Goal: Register for event/course: Register for event/course

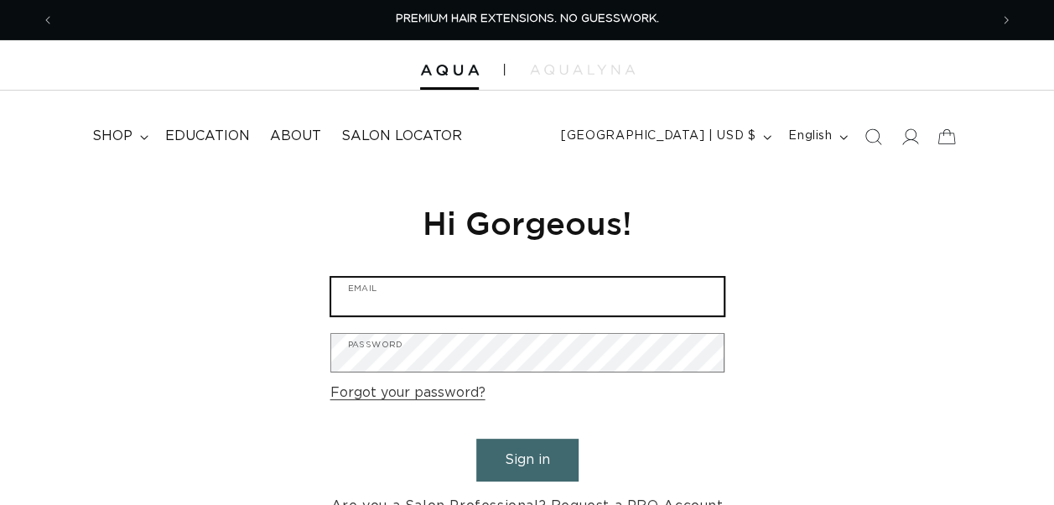
click at [462, 298] on input "Email" at bounding box center [527, 297] width 393 height 38
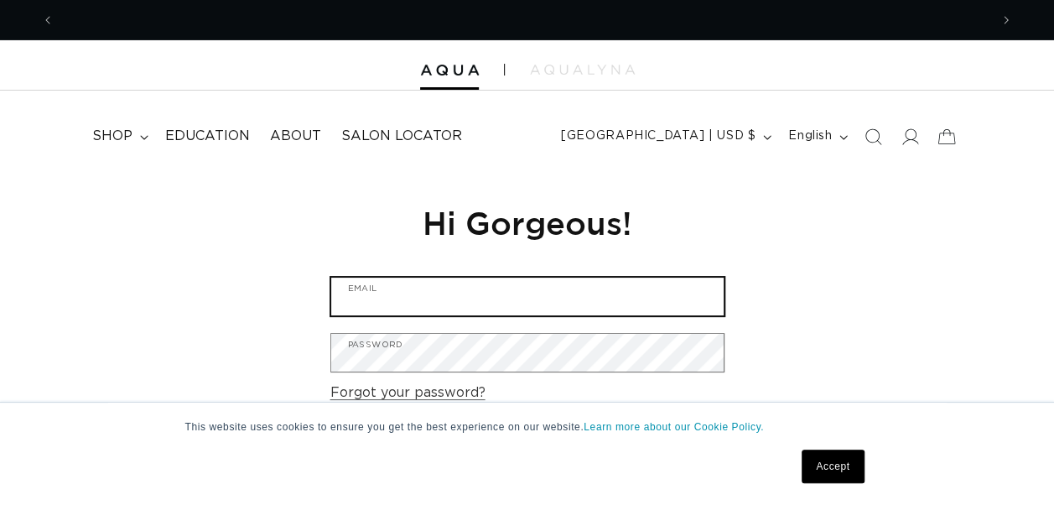
scroll to position [0, 934]
type input "ggthomas141@yahoo.com"
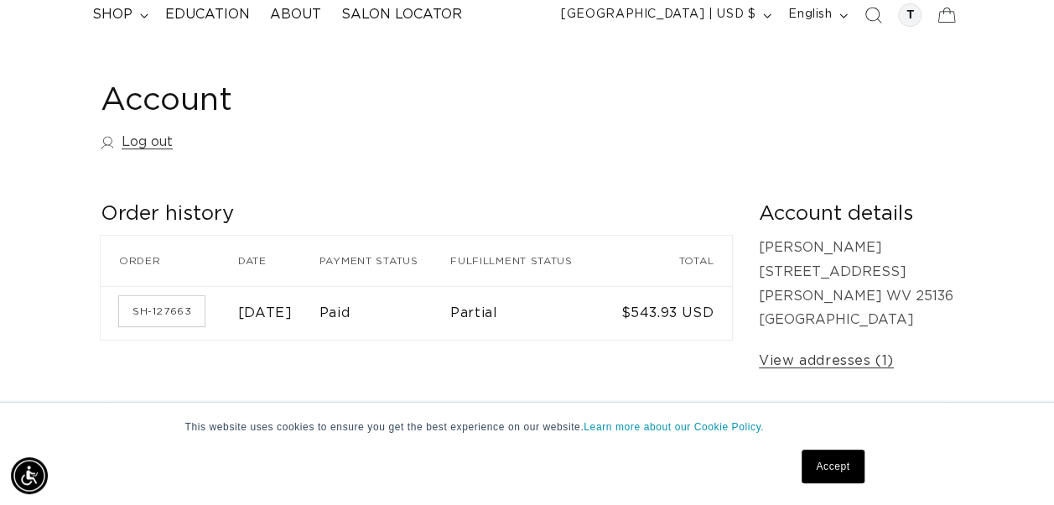
scroll to position [0, 1869]
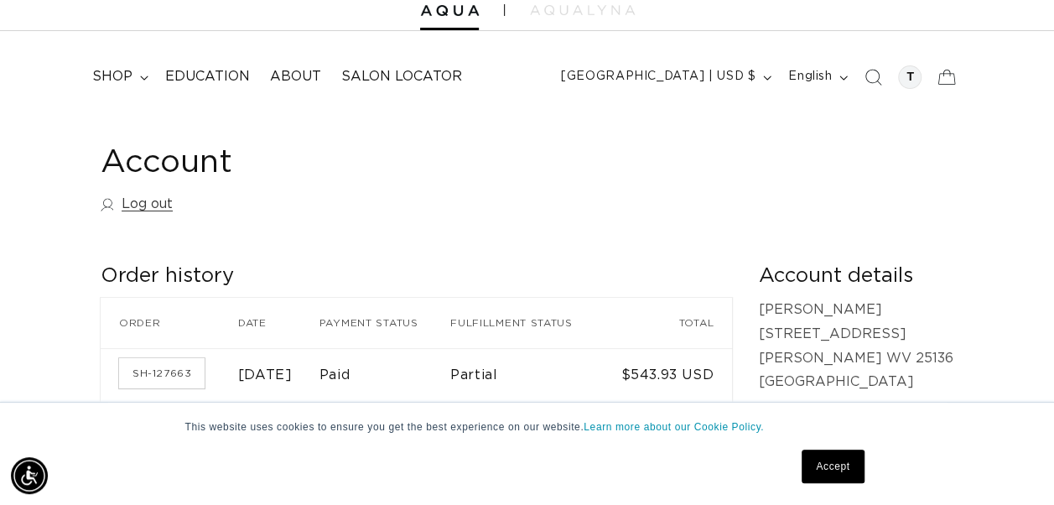
scroll to position [75, 0]
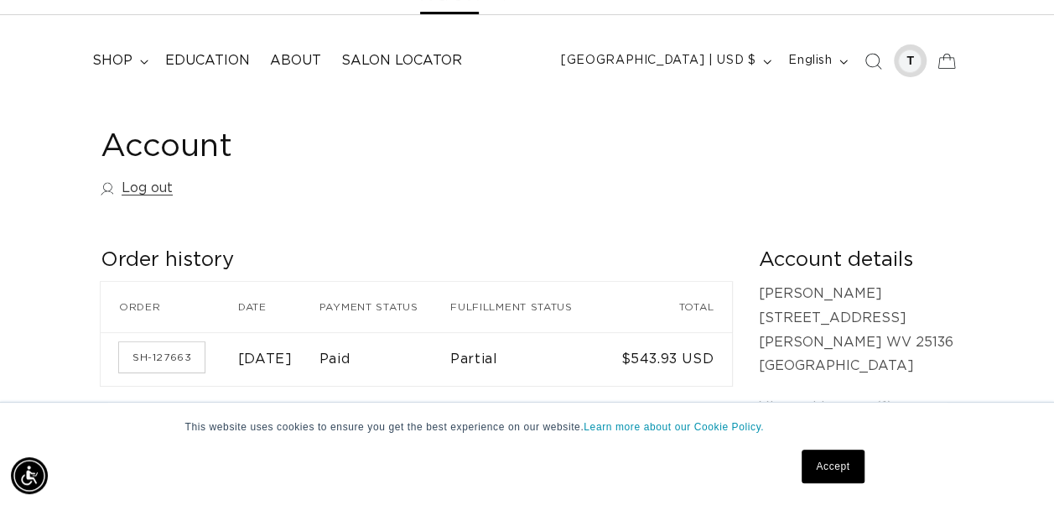
click at [913, 64] on div at bounding box center [909, 60] width 23 height 23
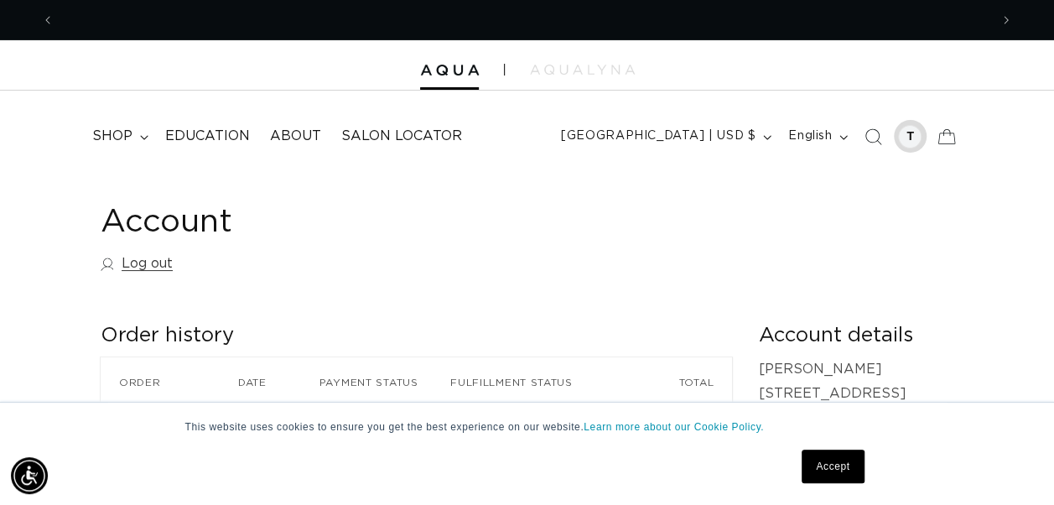
scroll to position [0, 934]
drag, startPoint x: 918, startPoint y: 134, endPoint x: 899, endPoint y: 96, distance: 42.0
click at [899, 96] on header "FEATURED Last Chance SHOP BY SYSTEM Q Weft Hand Tied Weft Machine Weft Tape In …" at bounding box center [527, 131] width 1054 height 81
click at [918, 128] on div at bounding box center [909, 136] width 23 height 23
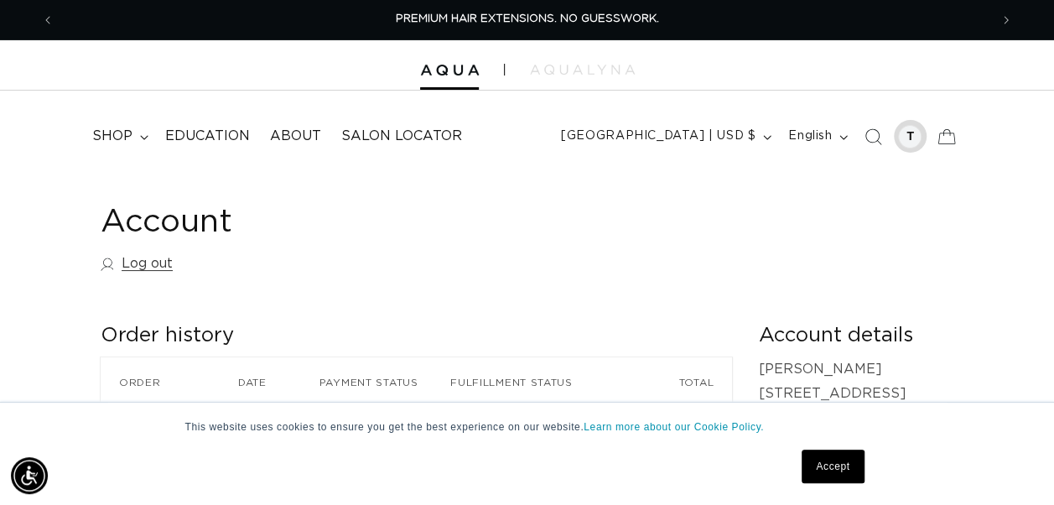
click at [918, 128] on div at bounding box center [909, 136] width 23 height 23
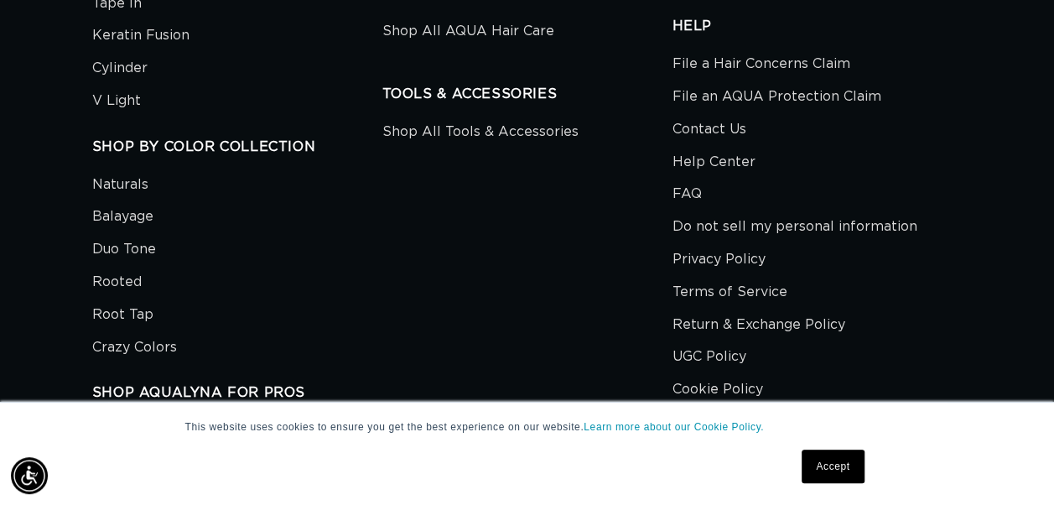
click at [819, 463] on link "Accept" at bounding box center [833, 467] width 62 height 34
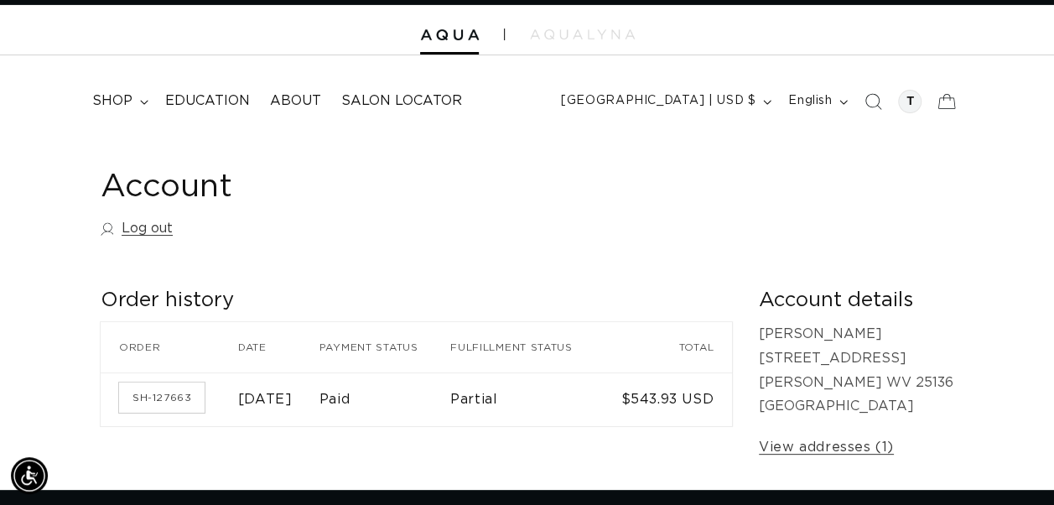
drag, startPoint x: 901, startPoint y: 97, endPoint x: 740, endPoint y: 211, distance: 196.9
click at [740, 211] on div "Account Log out" at bounding box center [527, 206] width 853 height 79
click at [108, 96] on span "shop" at bounding box center [112, 101] width 40 height 18
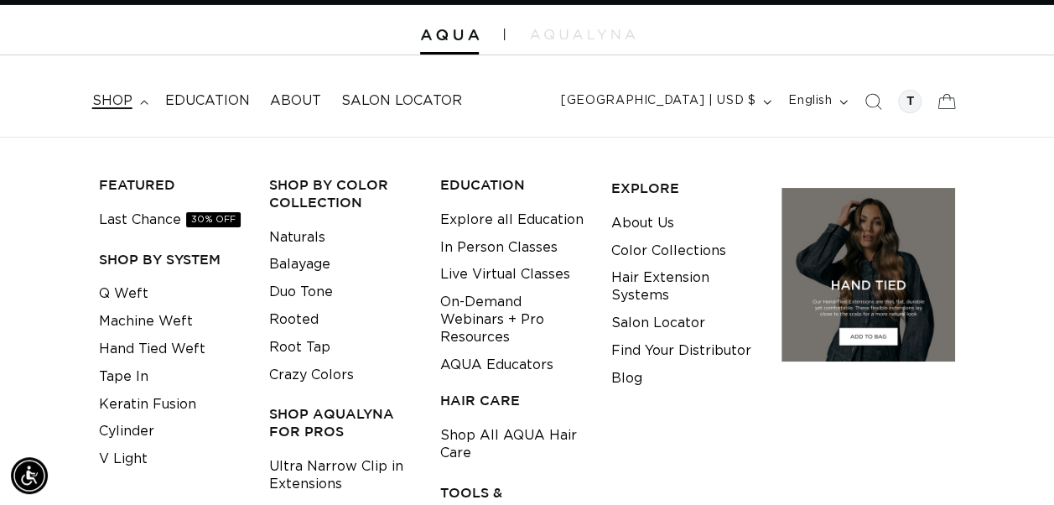
scroll to position [0, 934]
click at [128, 344] on link "Hand Tied Weft" at bounding box center [152, 349] width 107 height 28
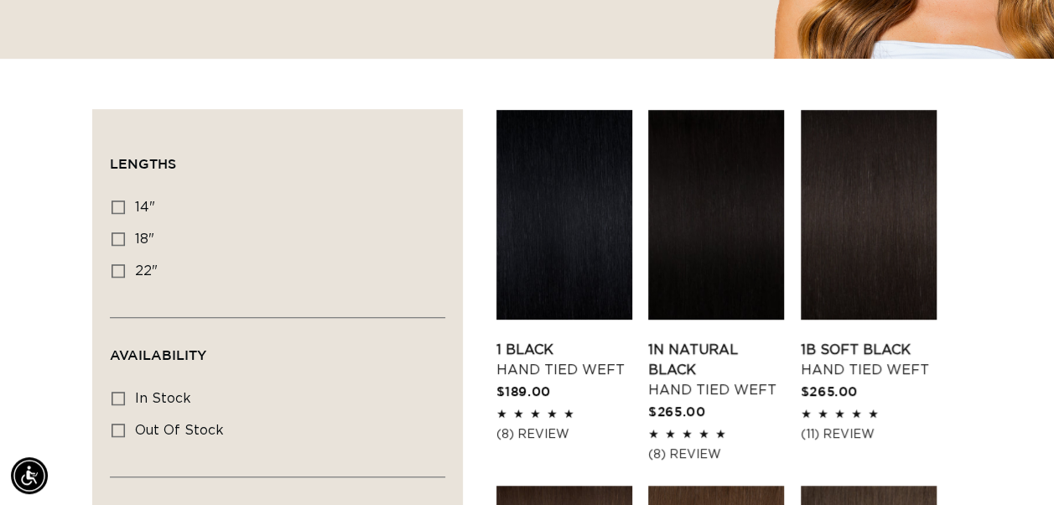
scroll to position [484, 0]
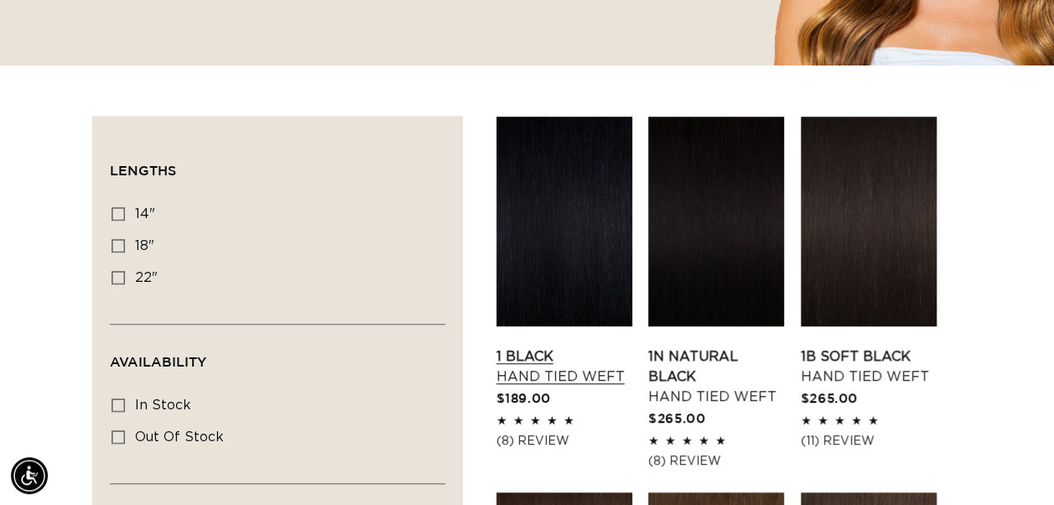
click at [565, 346] on link "1 Black Hand Tied Weft" at bounding box center [565, 366] width 136 height 40
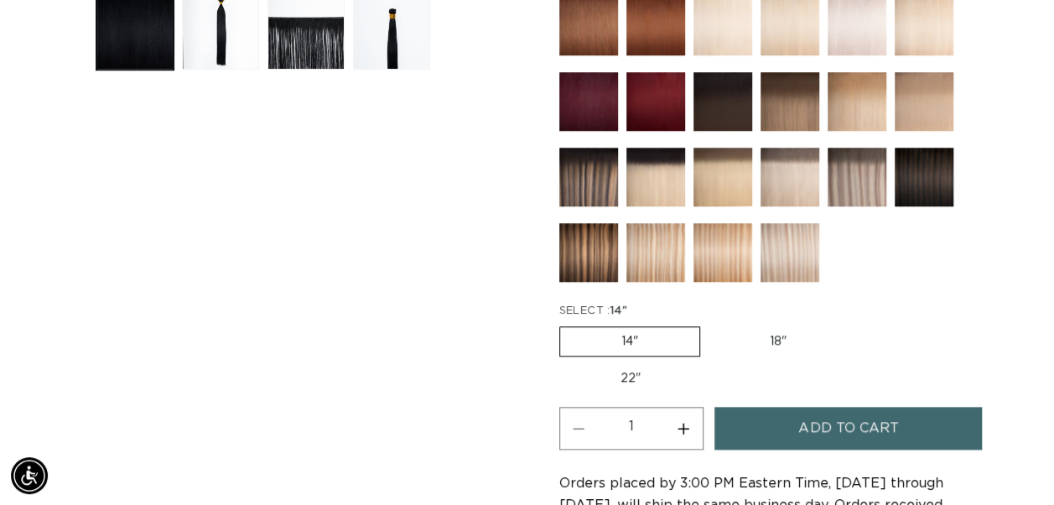
scroll to position [0, 934]
click at [617, 381] on label "22" Variant sold out or unavailable" at bounding box center [630, 378] width 143 height 29
click at [856, 324] on input "22" Variant sold out or unavailable" at bounding box center [856, 323] width 1 height 1
radio input "true"
click at [617, 381] on label "22" Variant sold out or unavailable" at bounding box center [631, 377] width 144 height 30
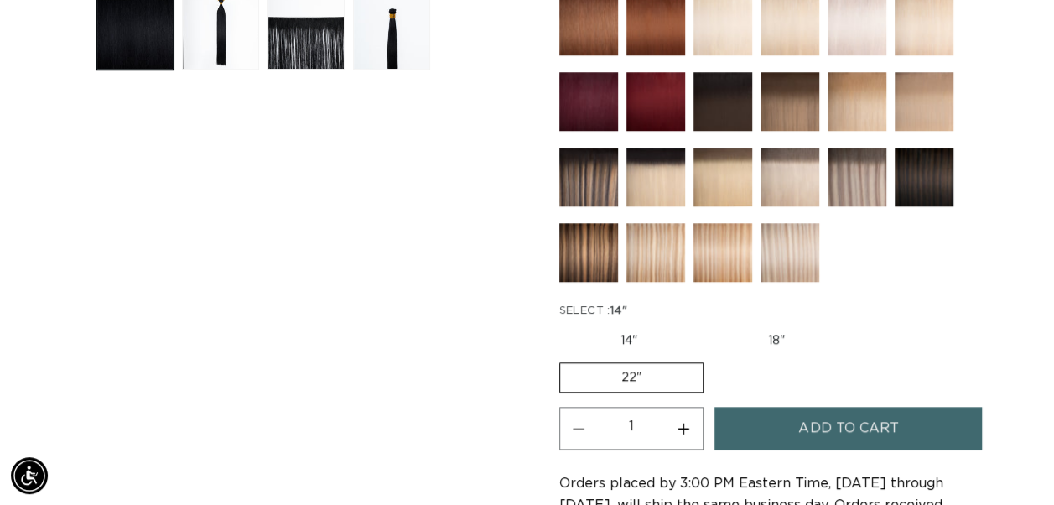
click at [855, 324] on input "22" Variant sold out or unavailable" at bounding box center [855, 323] width 1 height 1
click at [617, 381] on label "22" Variant sold out or unavailable" at bounding box center [631, 377] width 144 height 30
click at [855, 324] on input "22" Variant sold out or unavailable" at bounding box center [855, 323] width 1 height 1
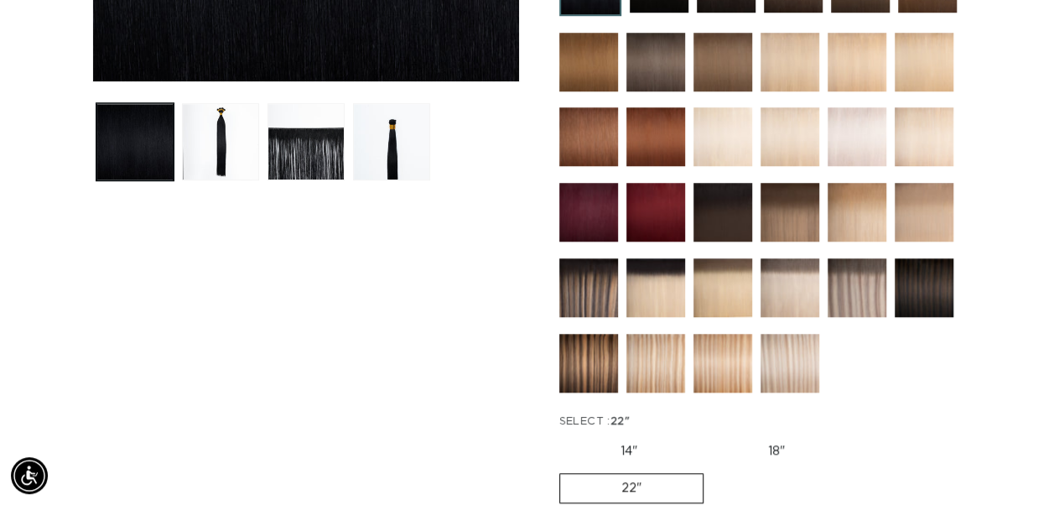
click at [785, 453] on label "18" Variant sold out or unavailable" at bounding box center [776, 451] width 139 height 29
click at [708, 434] on input "18" Variant sold out or unavailable" at bounding box center [707, 434] width 1 height 1
radio input "true"
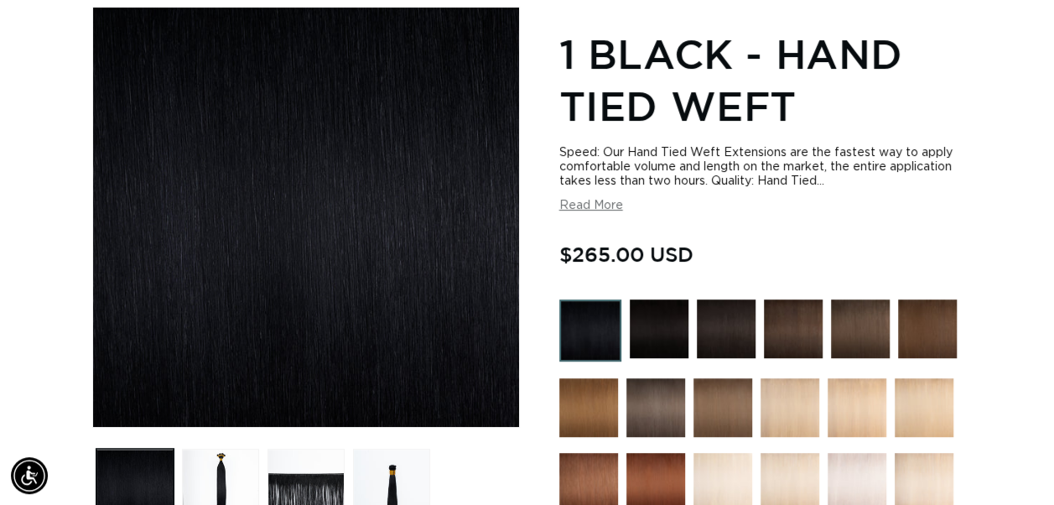
click at [844, 472] on img at bounding box center [857, 482] width 59 height 59
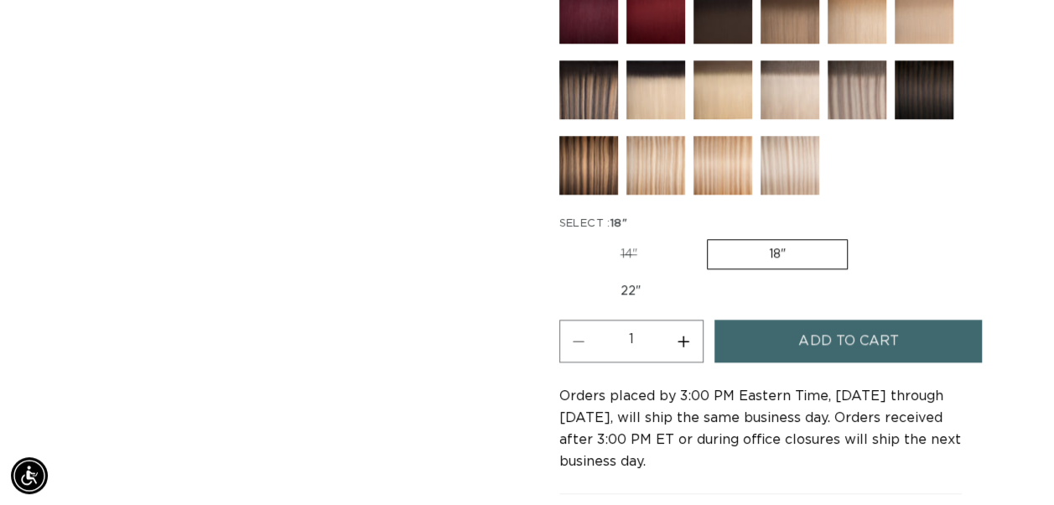
scroll to position [0, 1869]
click at [630, 285] on label "22" Variant sold out or unavailable" at bounding box center [630, 291] width 143 height 29
click at [856, 237] on input "22" Variant sold out or unavailable" at bounding box center [856, 236] width 1 height 1
radio input "true"
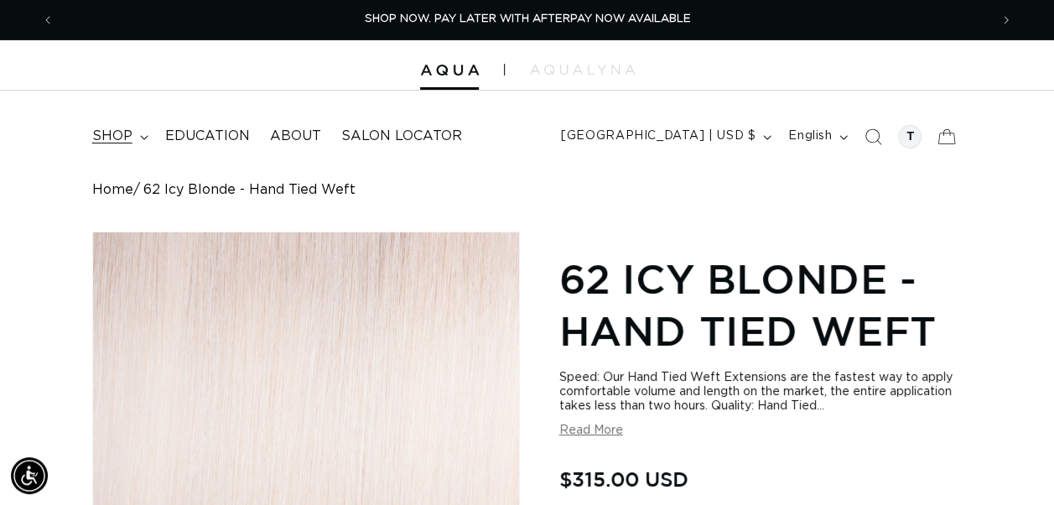
click at [109, 120] on summary "shop" at bounding box center [118, 136] width 73 height 38
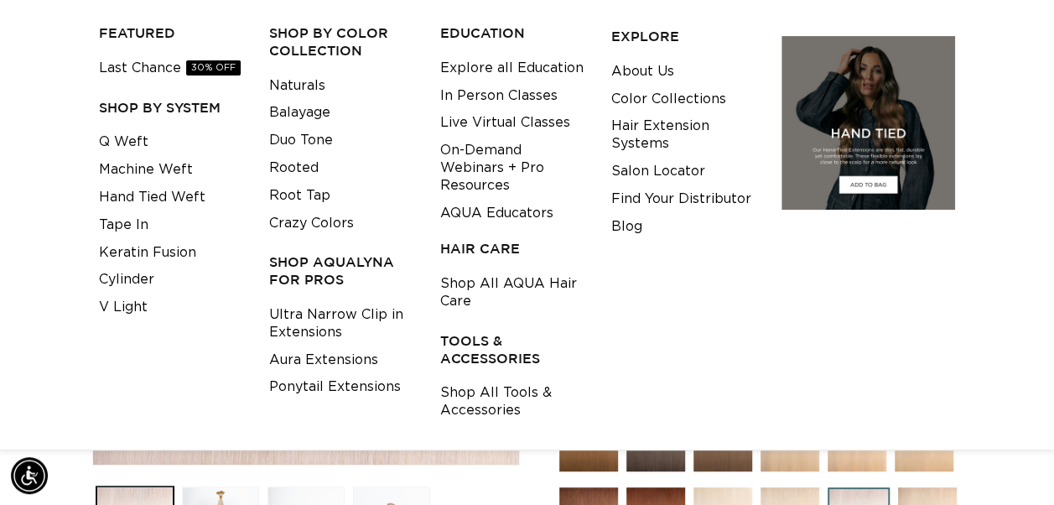
scroll to position [0, 934]
click at [309, 307] on link "Ultra Narrow Clip in Extensions" at bounding box center [341, 323] width 145 height 45
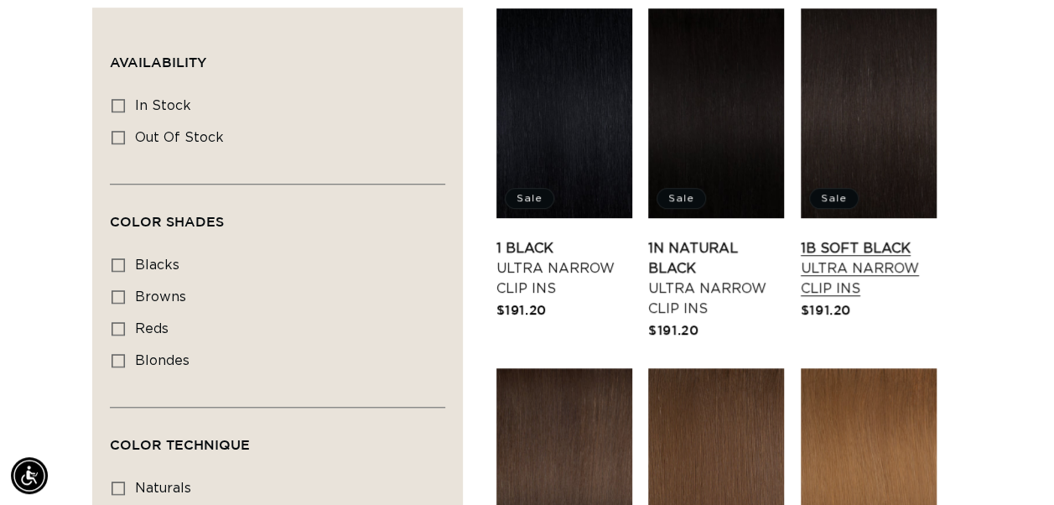
scroll to position [0, 1869]
click at [564, 238] on link "1 Black Ultra Narrow Clip Ins" at bounding box center [565, 268] width 136 height 60
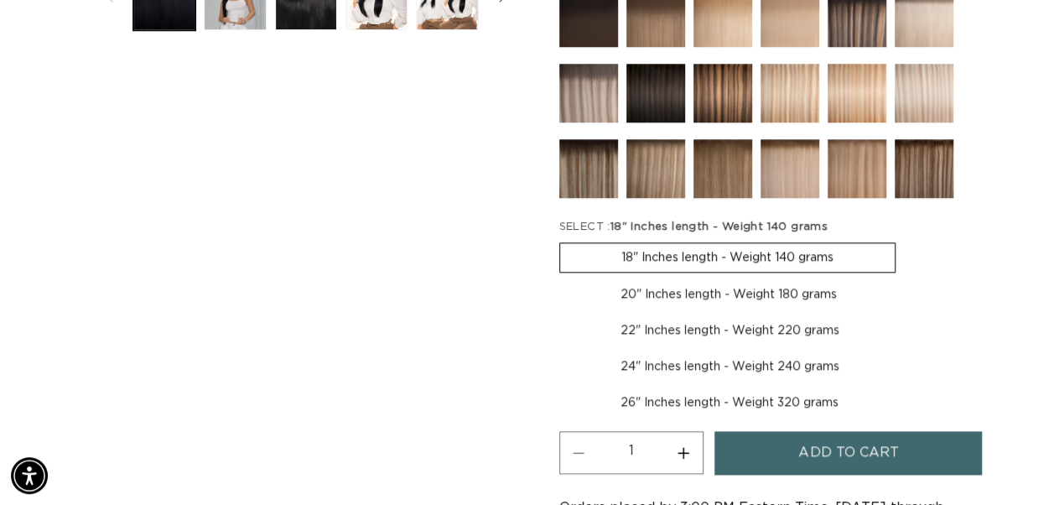
scroll to position [0, 1869]
click at [757, 368] on label "24" Inches length - Weight 240 grams Variant sold out or unavailable" at bounding box center [729, 366] width 341 height 29
click at [909, 314] on input "24" Inches length - Weight 240 grams Variant sold out or unavailable" at bounding box center [909, 313] width 1 height 1
radio input "true"
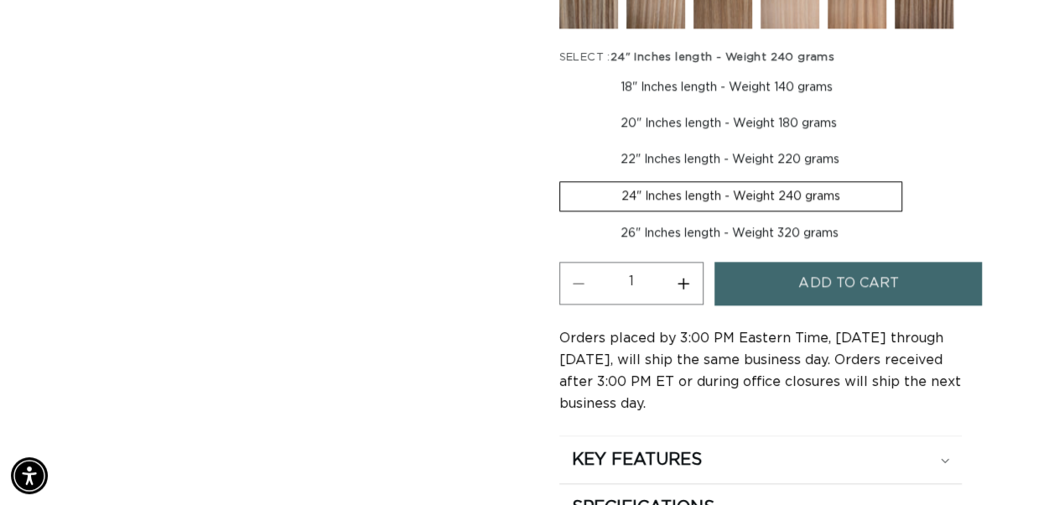
scroll to position [0, 1869]
click at [784, 229] on label "26" Inches length - Weight 320 grams Variant sold out or unavailable" at bounding box center [729, 233] width 341 height 29
click at [911, 179] on input "26" Inches length - Weight 320 grams Variant sold out or unavailable" at bounding box center [911, 178] width 1 height 1
radio input "true"
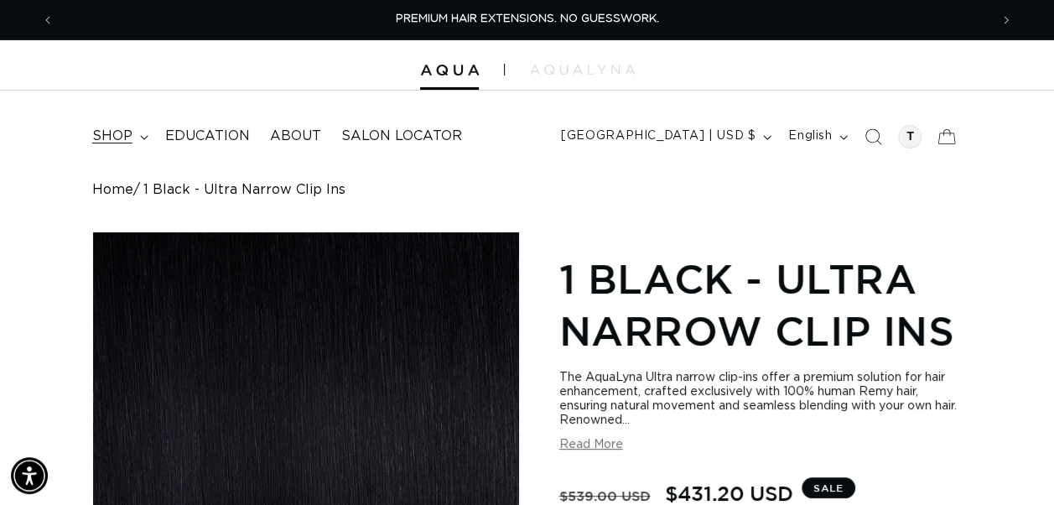
click at [108, 134] on span "shop" at bounding box center [112, 136] width 40 height 18
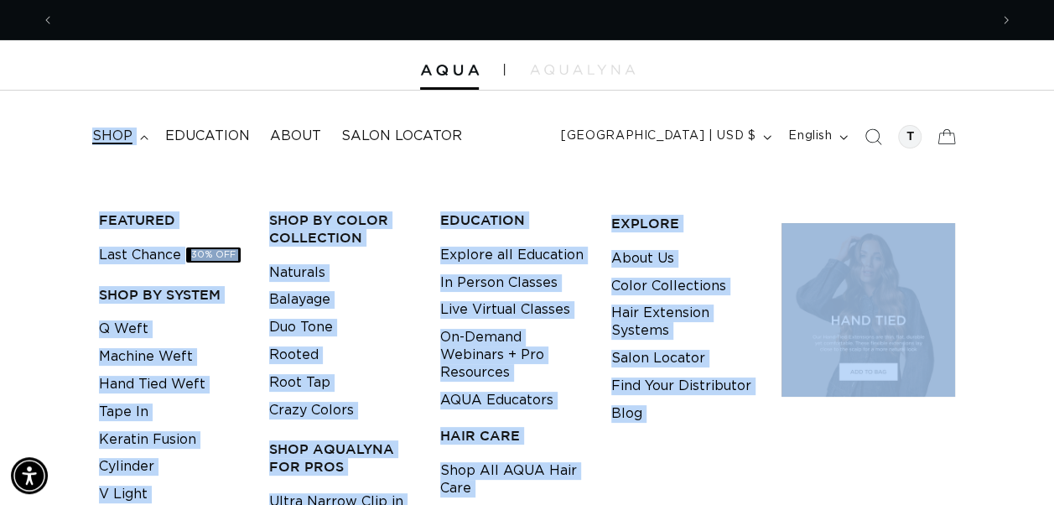
scroll to position [0, 934]
click at [689, 419] on li "Blog" at bounding box center [683, 414] width 145 height 28
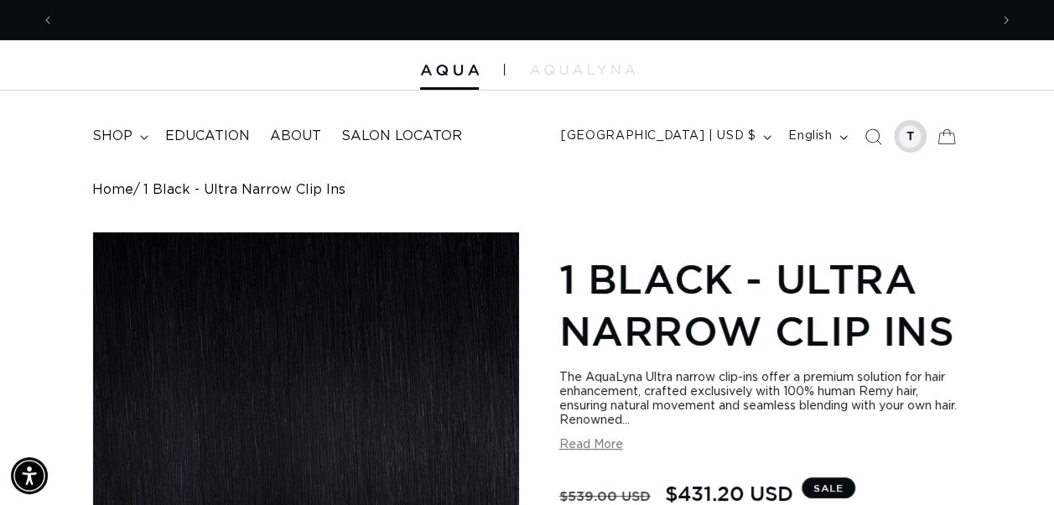
scroll to position [0, 0]
drag, startPoint x: 905, startPoint y: 130, endPoint x: 844, endPoint y: 221, distance: 109.3
click at [902, 137] on div at bounding box center [909, 136] width 23 height 23
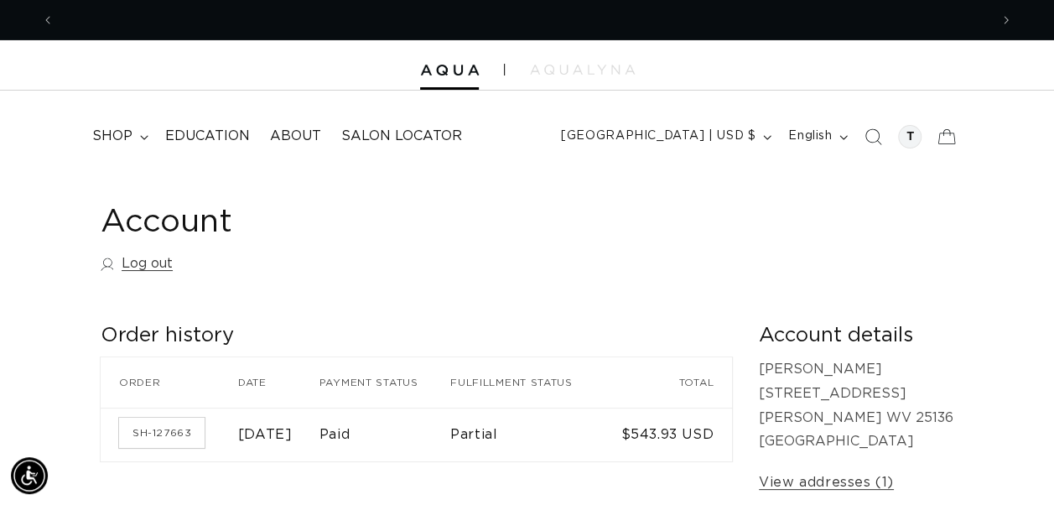
scroll to position [0, 934]
drag, startPoint x: 0, startPoint y: 0, endPoint x: 902, endPoint y: 137, distance: 912.7
click at [902, 137] on div at bounding box center [909, 136] width 23 height 23
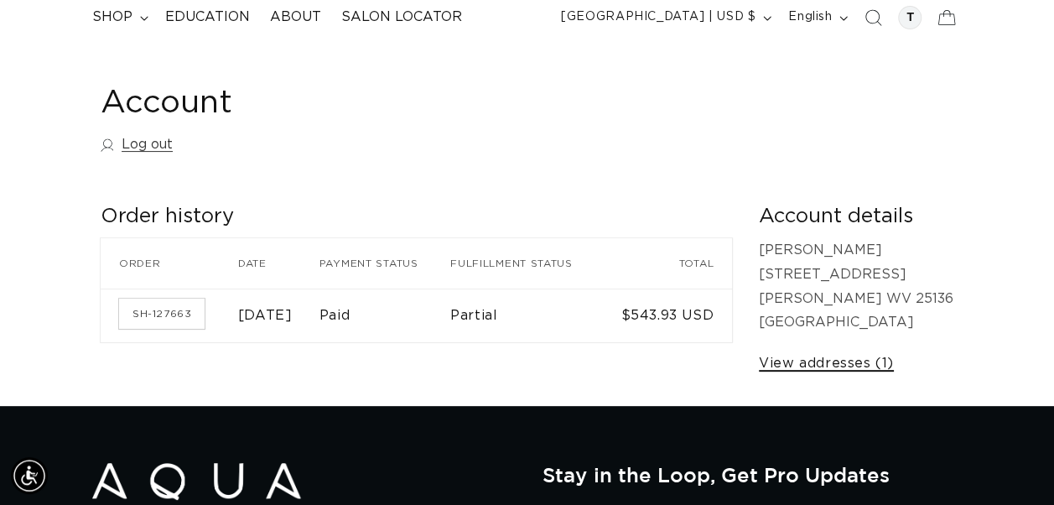
click at [852, 360] on link "View addresses (1)" at bounding box center [826, 363] width 135 height 24
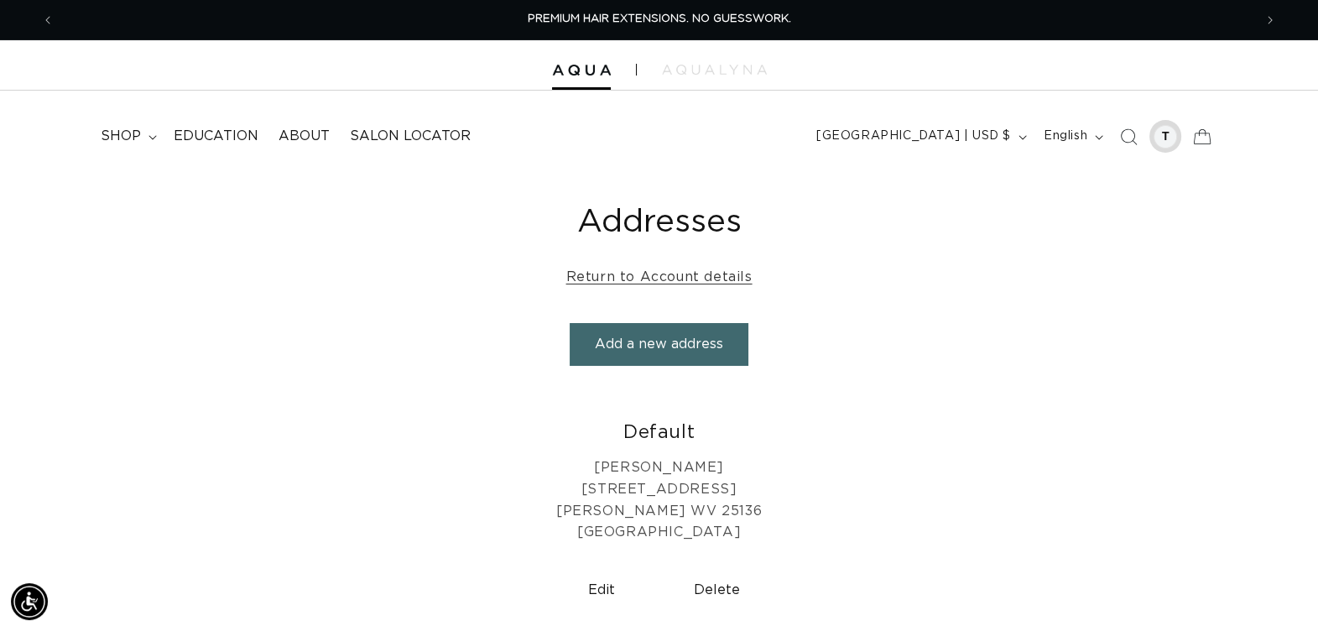
click at [1053, 123] on div at bounding box center [1165, 136] width 33 height 33
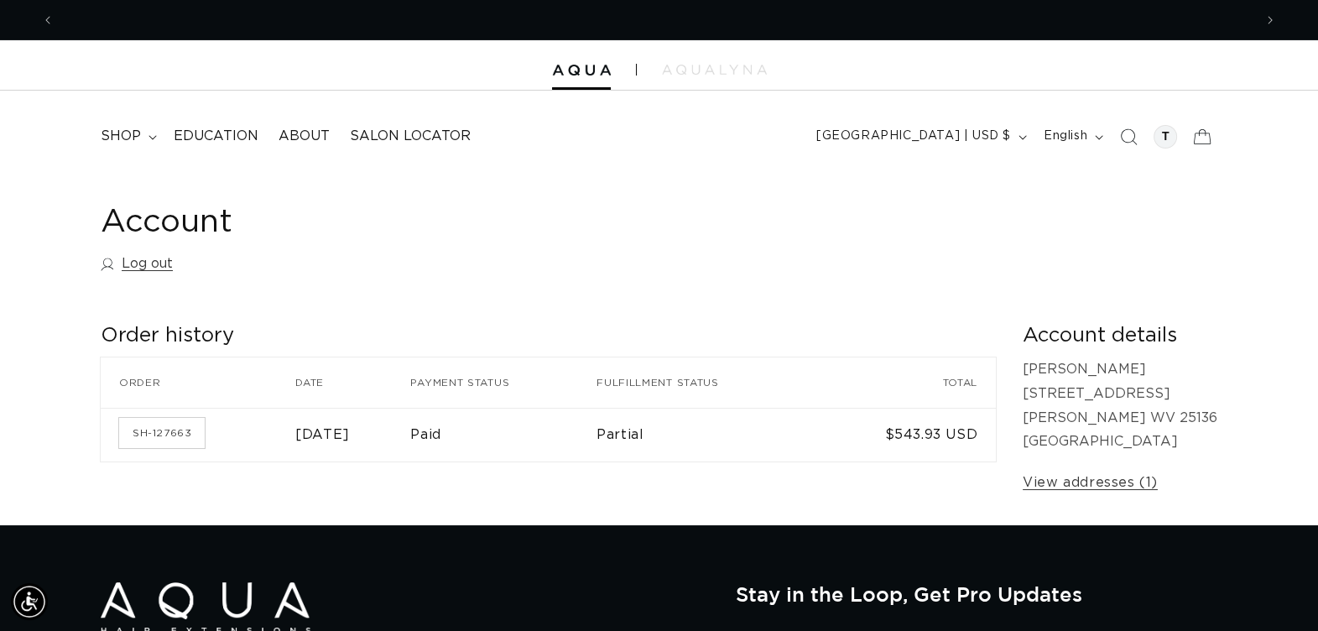
scroll to position [0, 1199]
click at [710, 407] on thead "Order Date Payment status Fulfillment status Total" at bounding box center [548, 382] width 895 height 50
click at [705, 448] on td "Partial" at bounding box center [707, 435] width 223 height 54
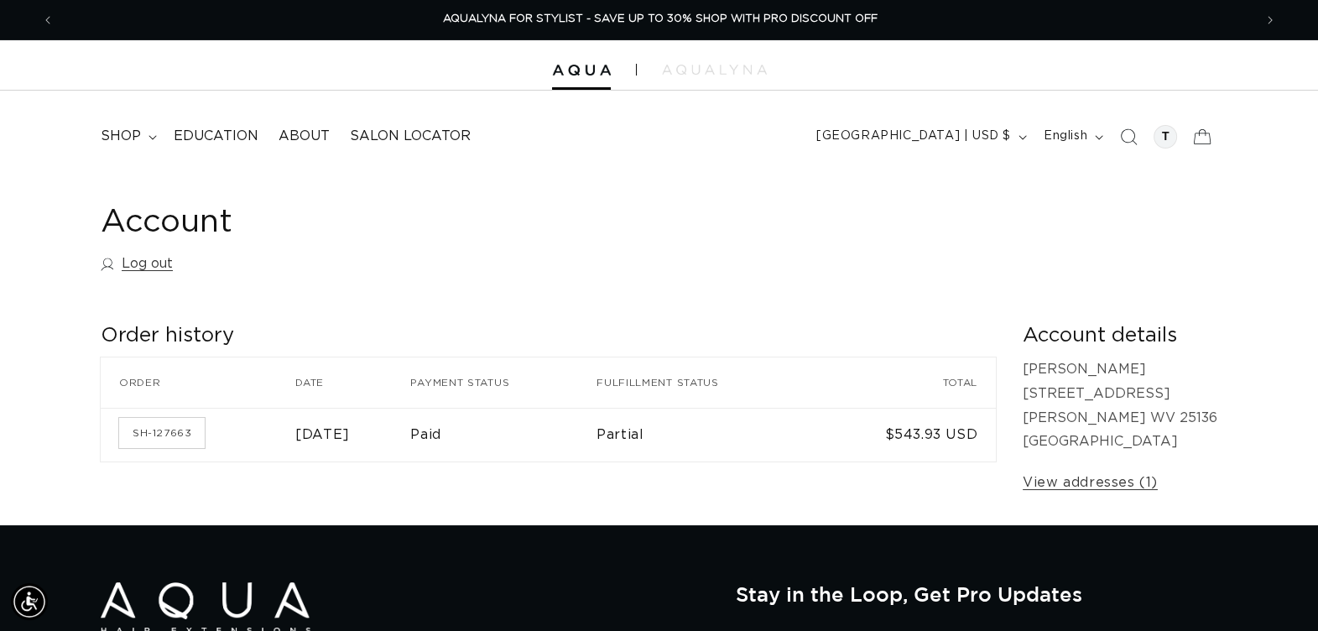
click at [705, 448] on td "Partial" at bounding box center [707, 435] width 223 height 54
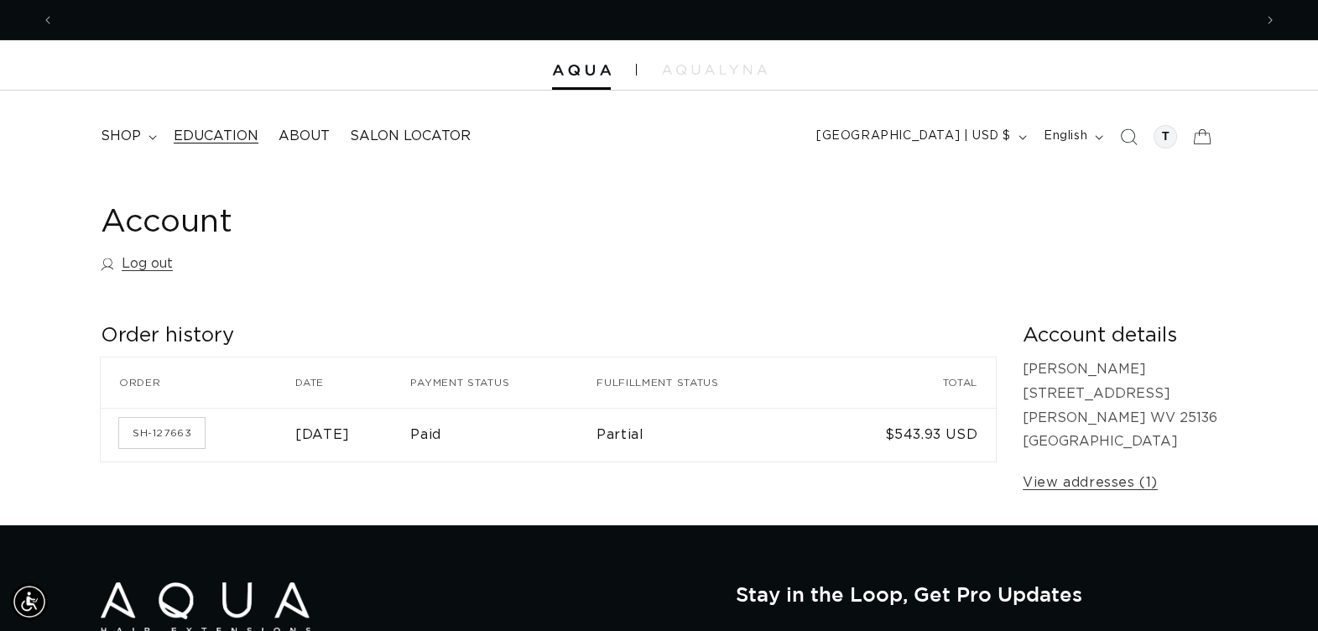
scroll to position [0, 1199]
click at [214, 126] on link "Education" at bounding box center [216, 136] width 105 height 38
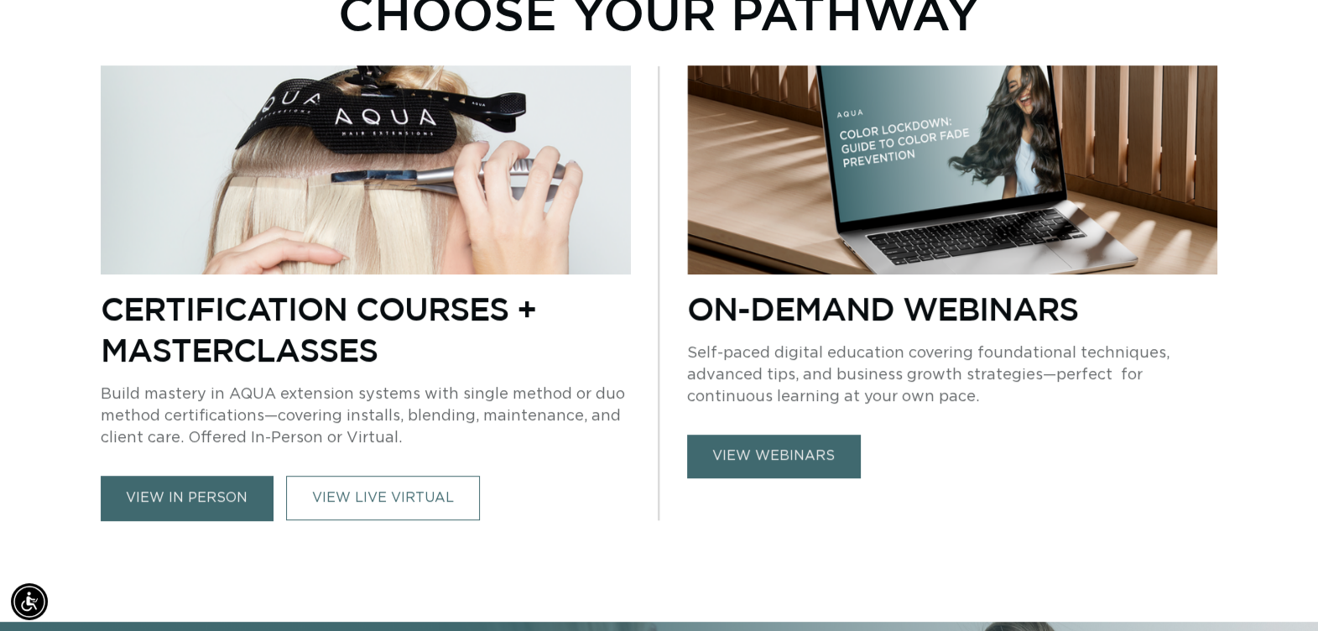
scroll to position [0, 1199]
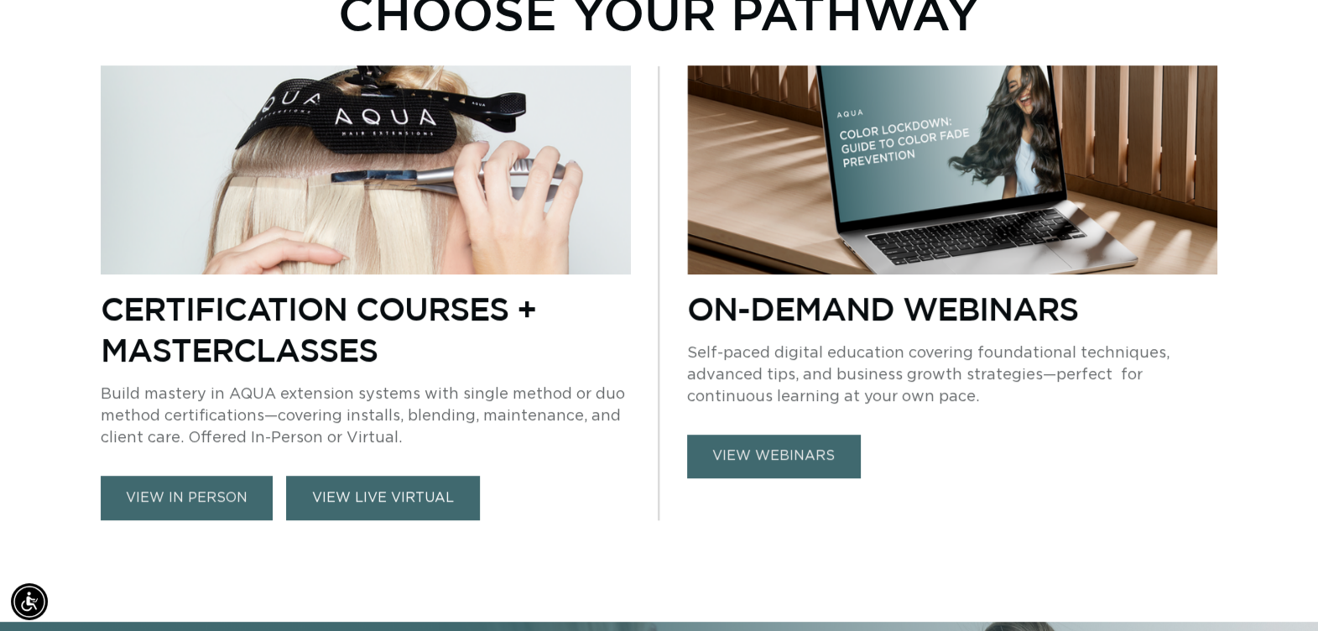
click at [387, 485] on link "VIEW LIVE VIRTUAL" at bounding box center [383, 498] width 194 height 44
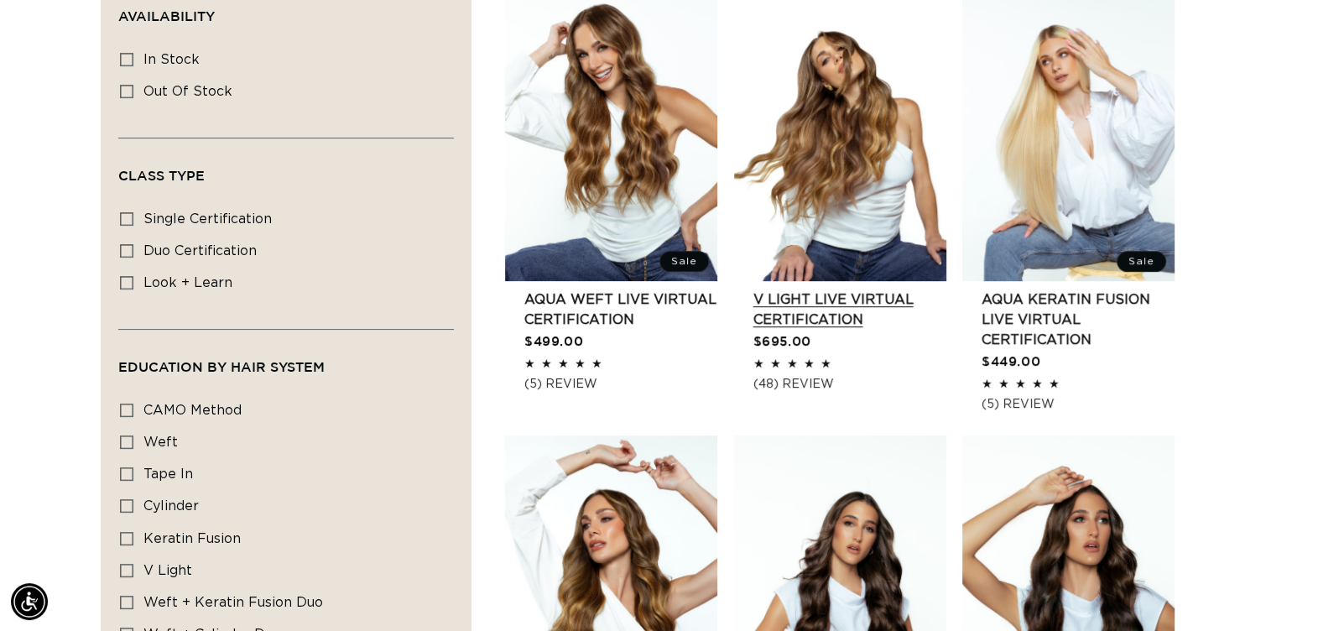
scroll to position [0, 1199]
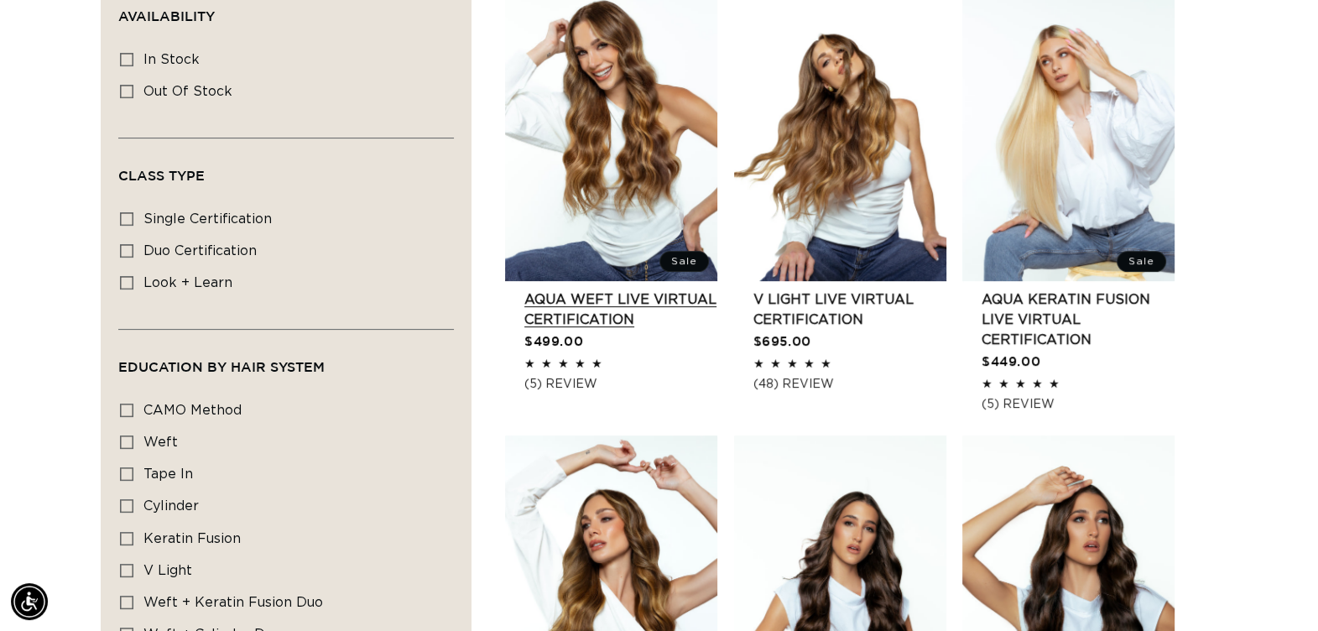
click at [636, 289] on link "AQUA Weft LIVE VIRTUAL Certification" at bounding box center [620, 309] width 193 height 40
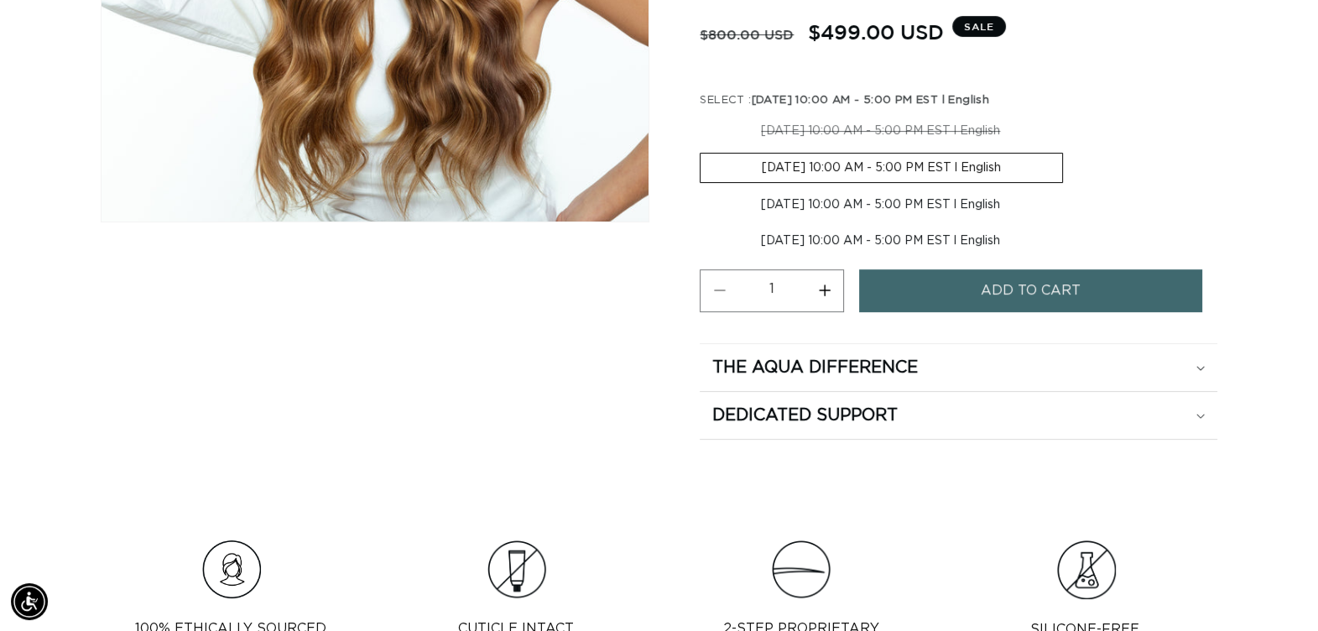
scroll to position [0, 2396]
click at [1199, 353] on summary "The Aqua Difference" at bounding box center [957, 367] width 517 height 47
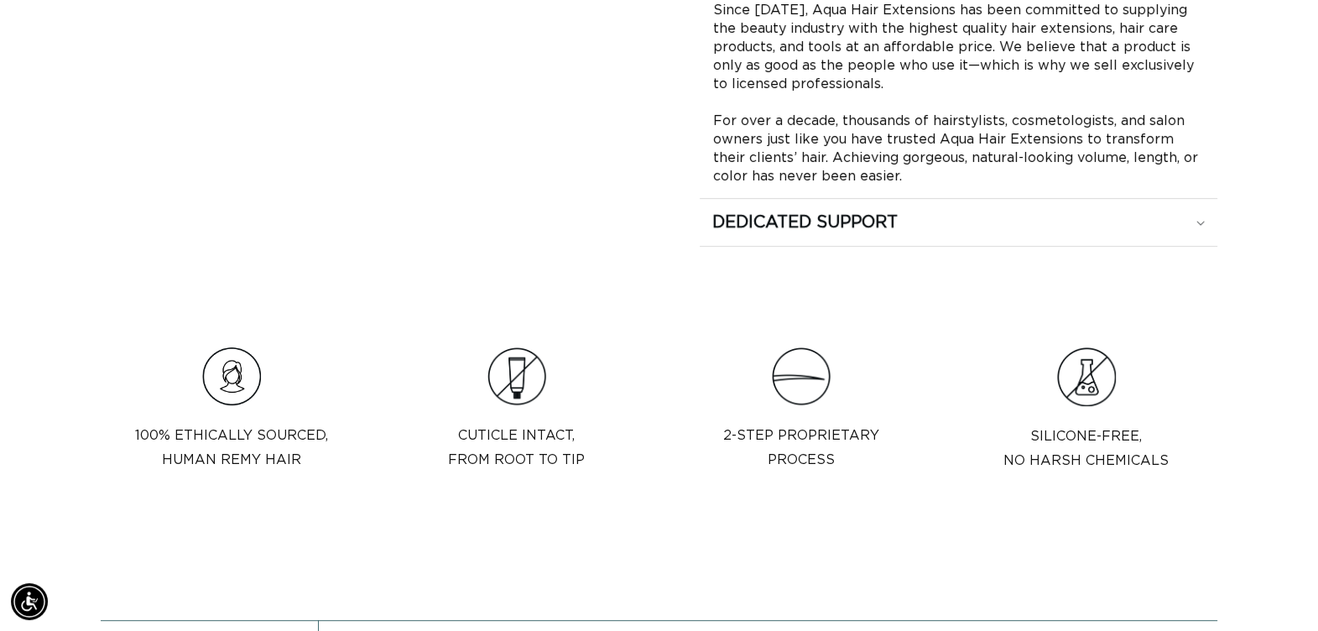
scroll to position [910, 0]
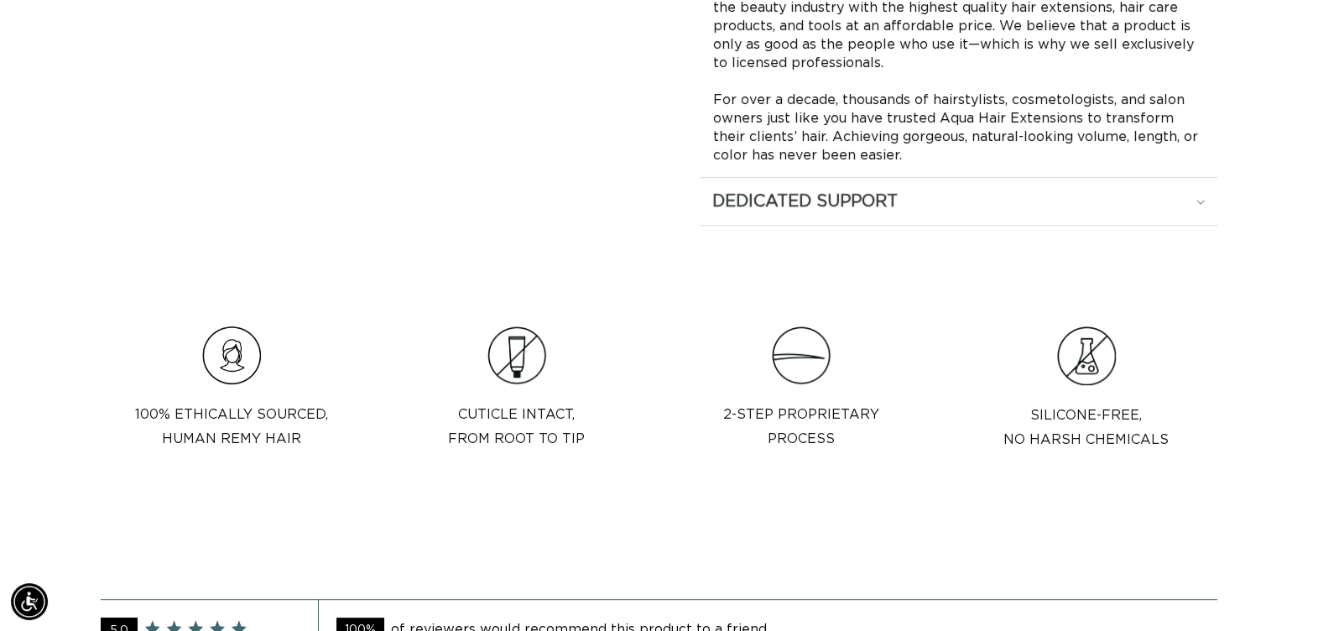
click at [1197, 188] on summary "Dedicated Support" at bounding box center [957, 201] width 517 height 47
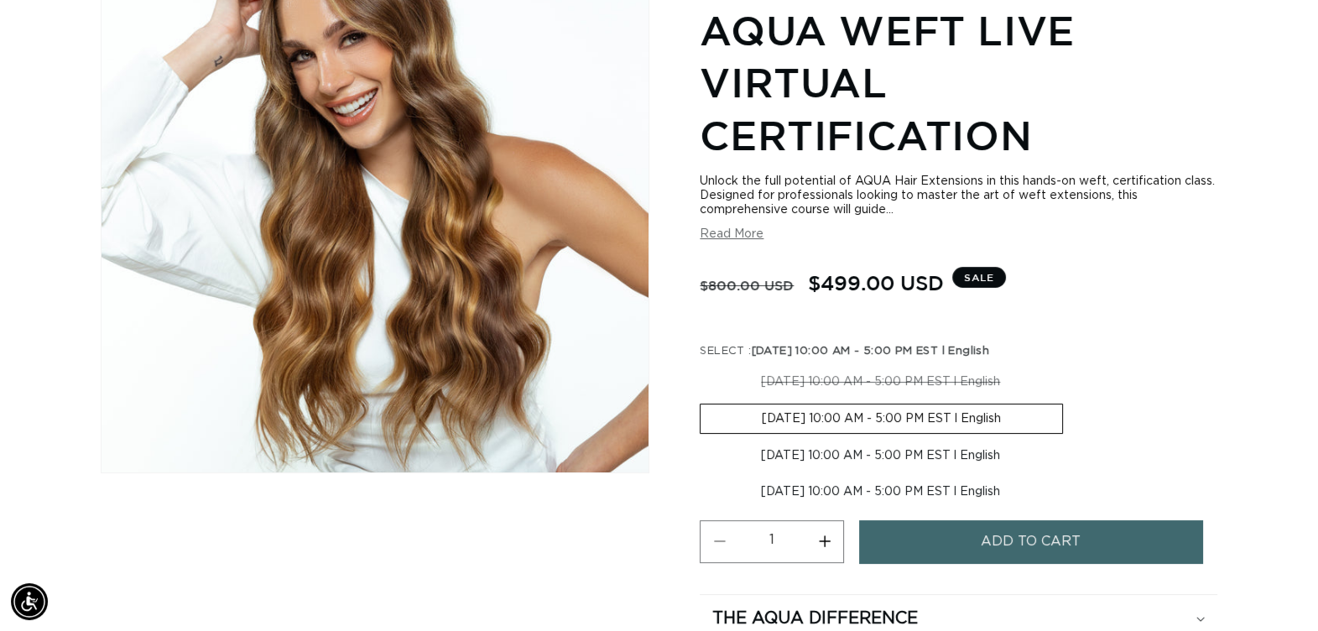
scroll to position [194, 0]
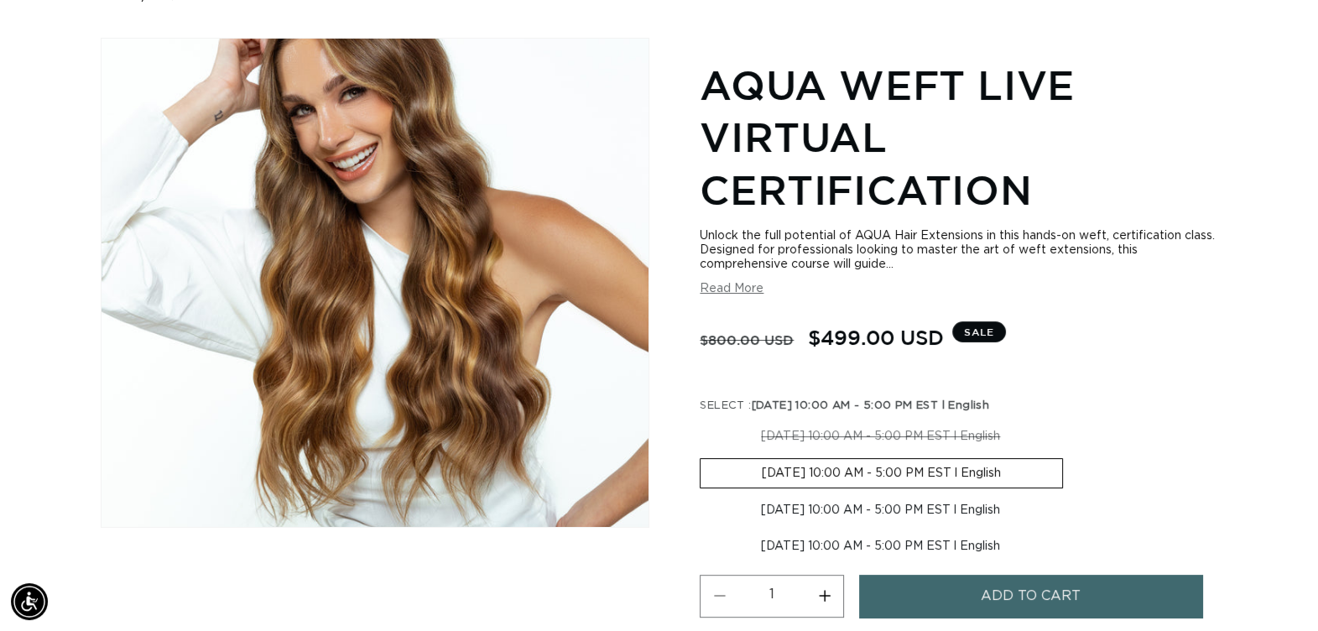
click at [715, 296] on section "AQUA Weft LIVE VIRTUAL Certification Unlock the full potential of AQUA Hair Ext…" at bounding box center [957, 487] width 517 height 864
drag, startPoint x: 715, startPoint y: 296, endPoint x: 721, endPoint y: 281, distance: 16.5
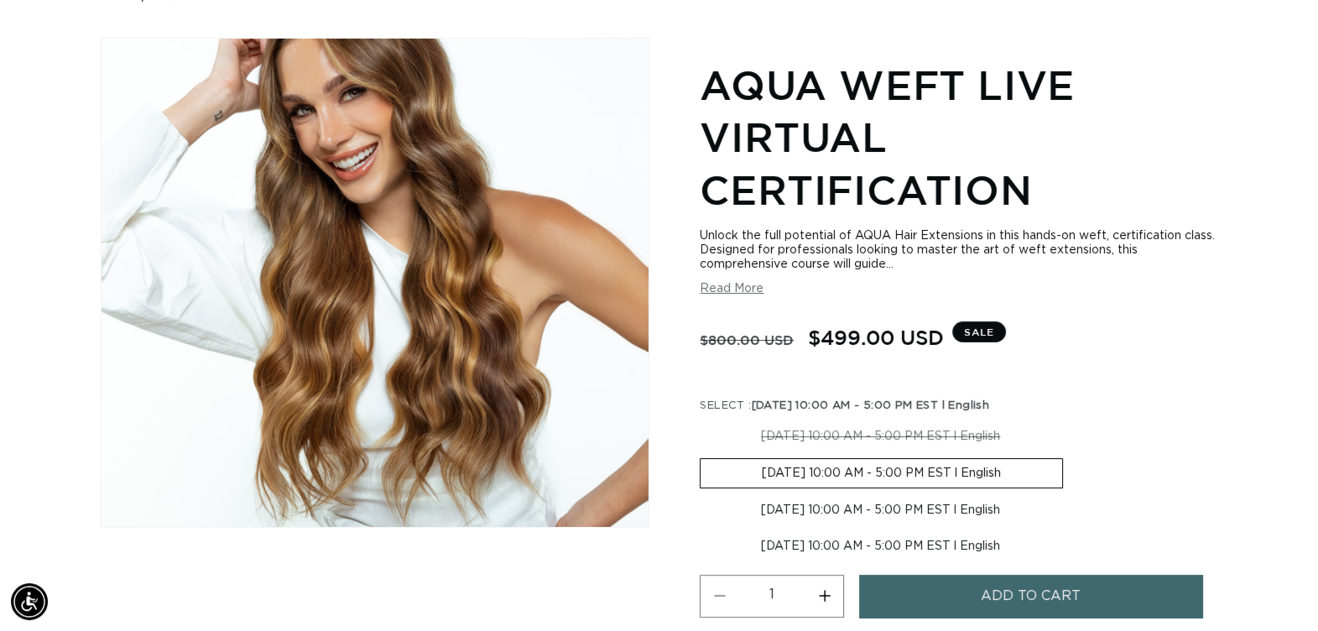
click at [721, 282] on button "Read More" at bounding box center [731, 289] width 64 height 14
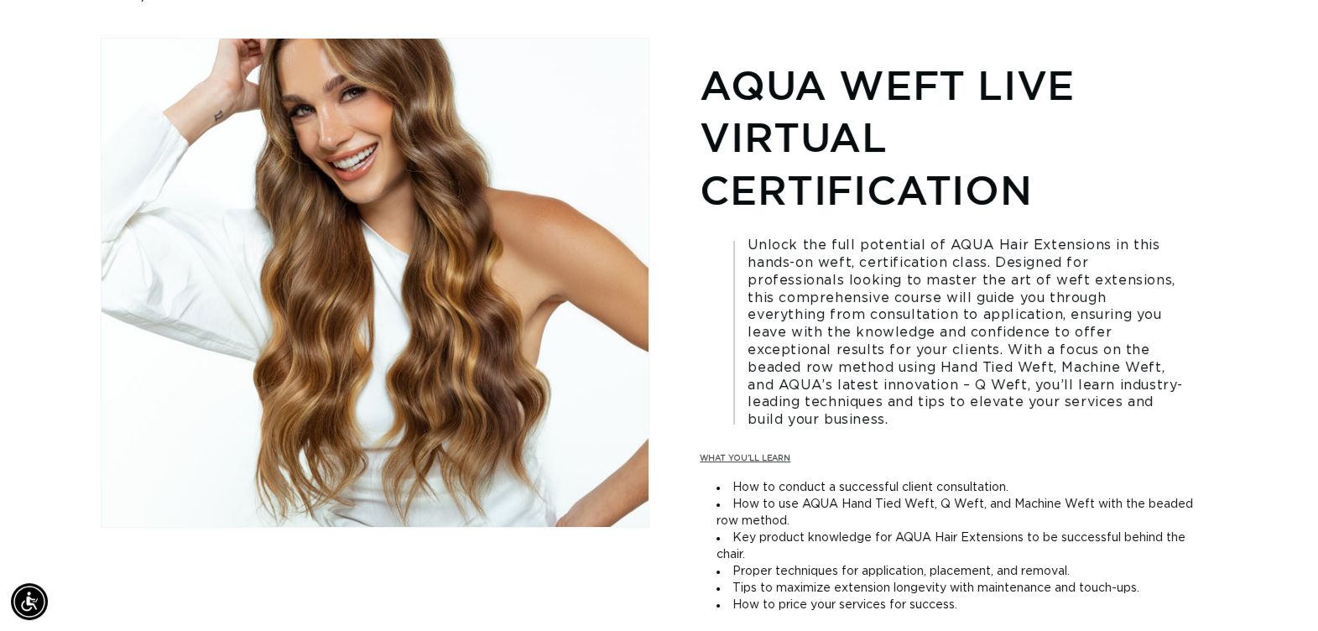
scroll to position [0, 0]
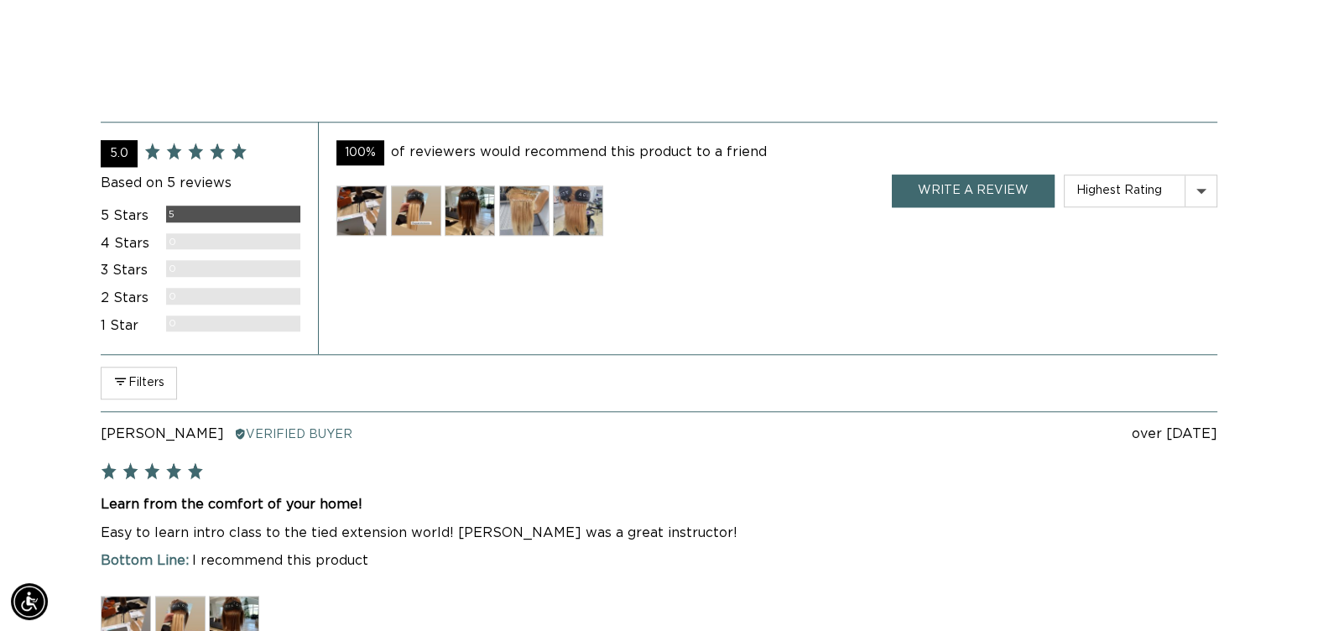
click at [576, 231] on img at bounding box center [578, 210] width 50 height 50
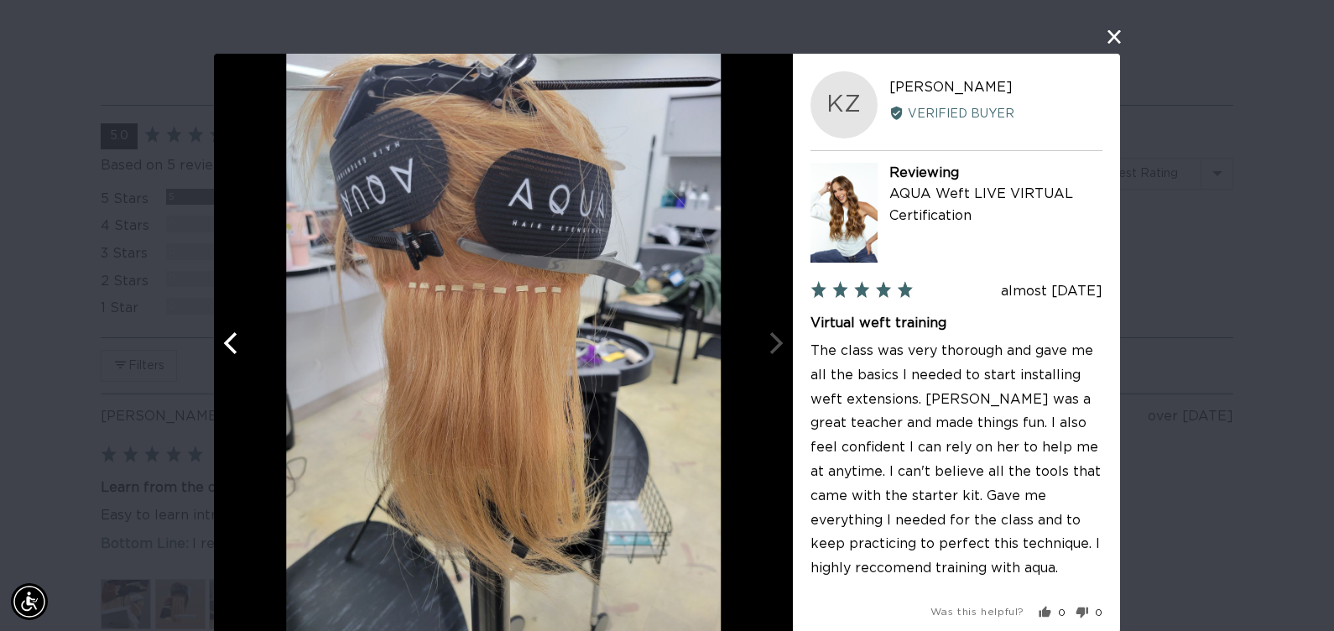
click at [1121, 37] on div "User-Uploaded Media Gallery KZ [PERSON_NAME] Reviewed by [PERSON_NAME] Verified…" at bounding box center [667, 315] width 1334 height 631
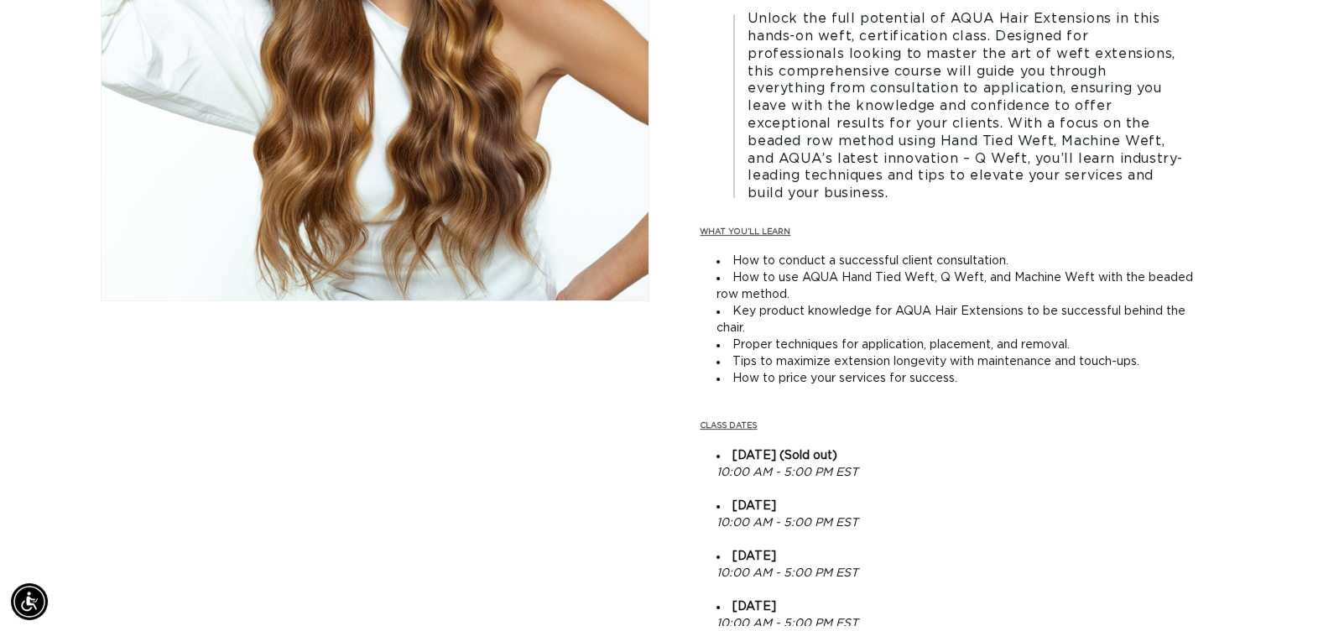
scroll to position [0, 1199]
